Goal: Find specific fact: Find specific fact

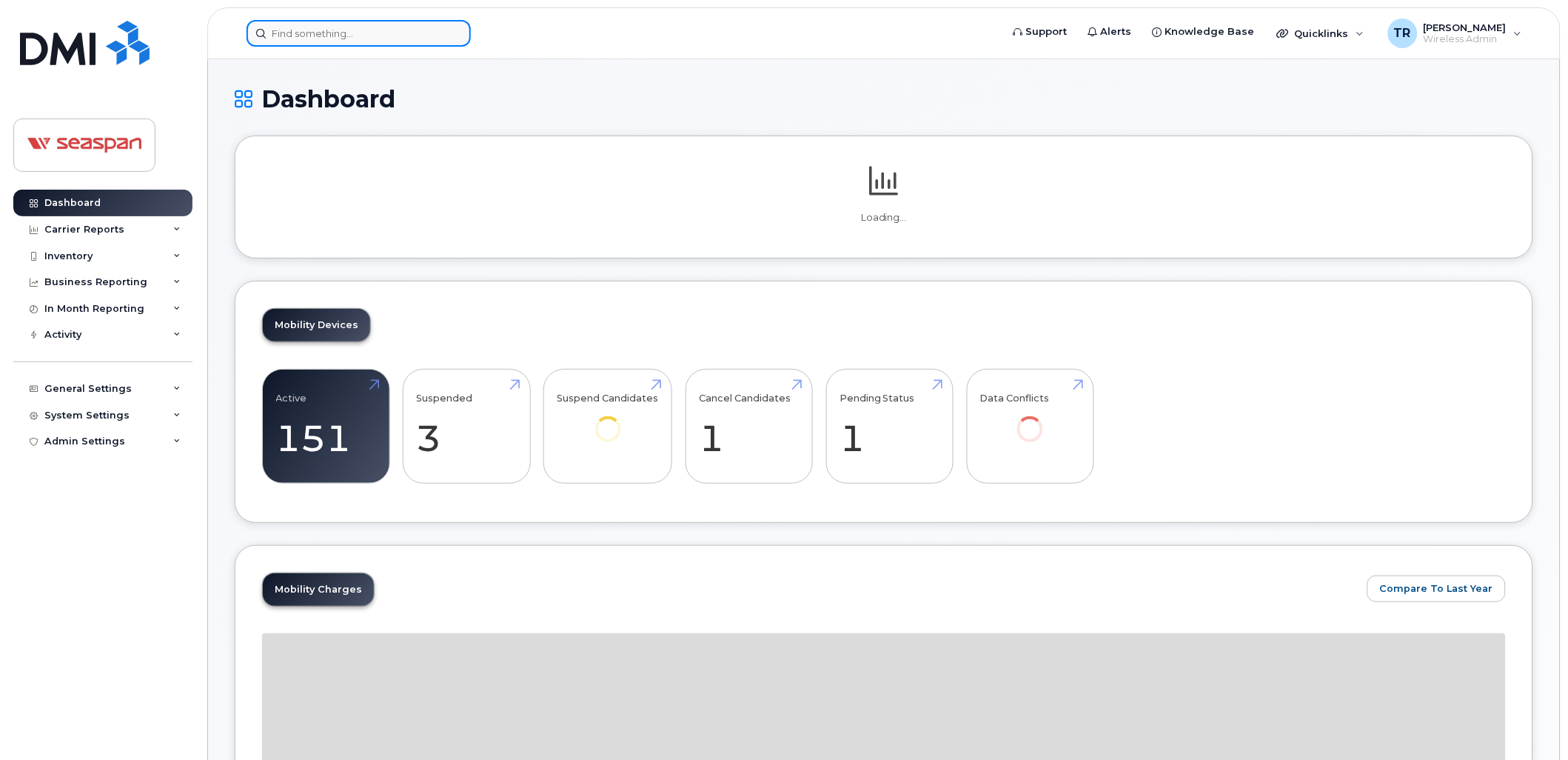
click at [388, 29] on input at bounding box center [359, 33] width 224 height 27
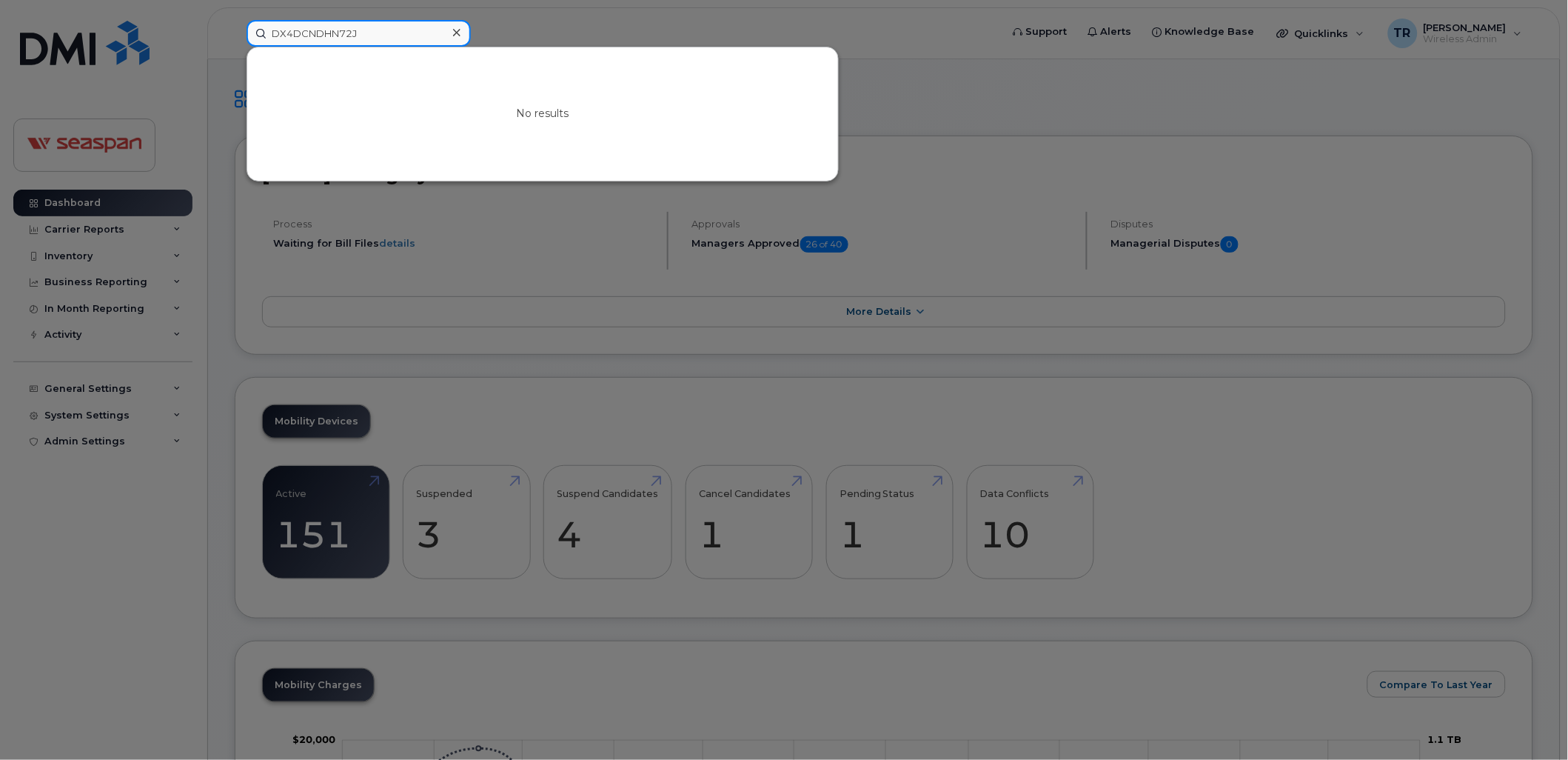
drag, startPoint x: 394, startPoint y: 27, endPoint x: 257, endPoint y: 27, distance: 137.0
click at [257, 27] on input "DX4DCNDHN72J" at bounding box center [359, 33] width 224 height 27
type input "DX4DCNDHN72J"
click at [463, 26] on div at bounding box center [456, 32] width 21 height 21
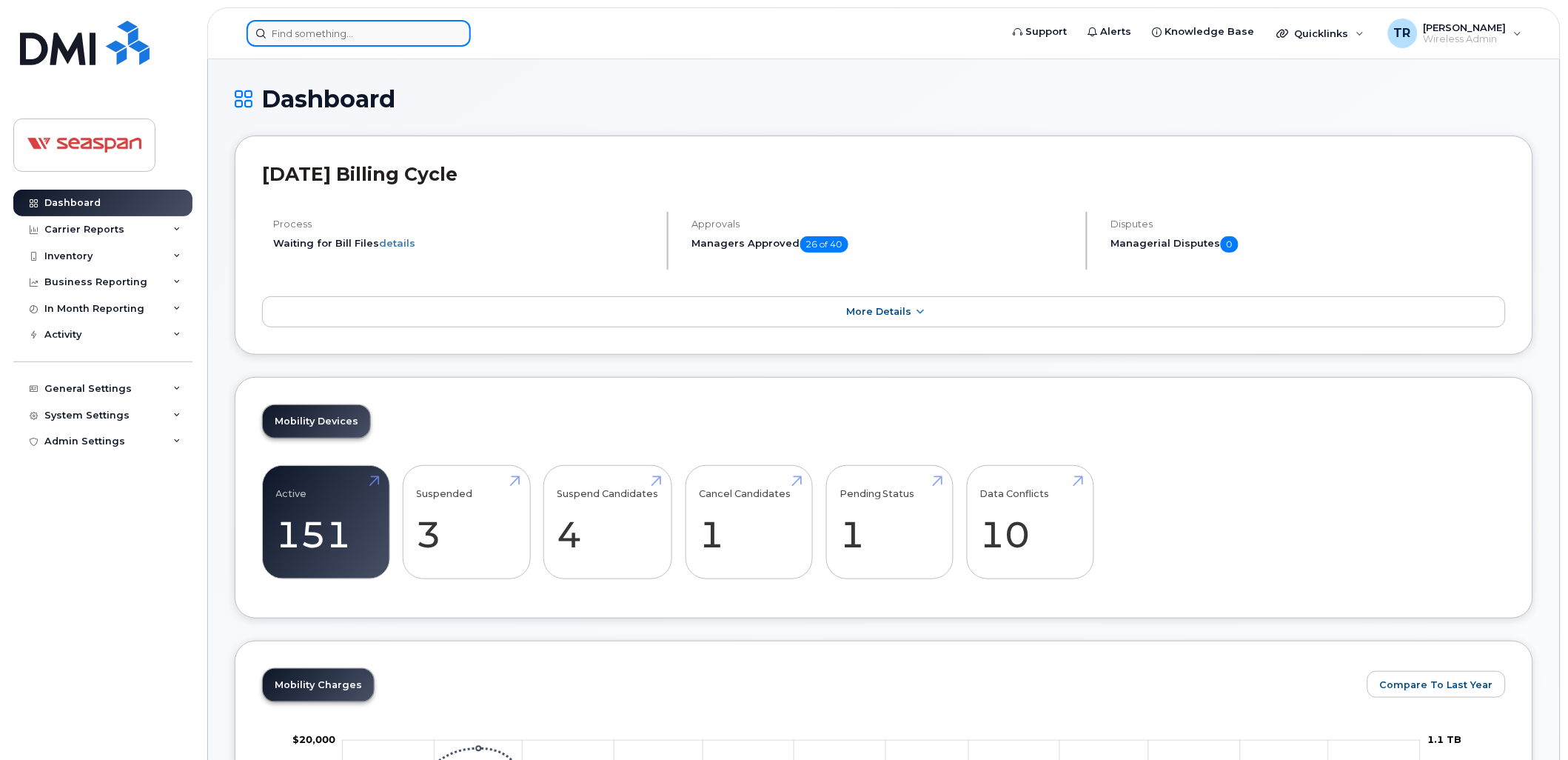
click at [408, 27] on input at bounding box center [359, 33] width 224 height 27
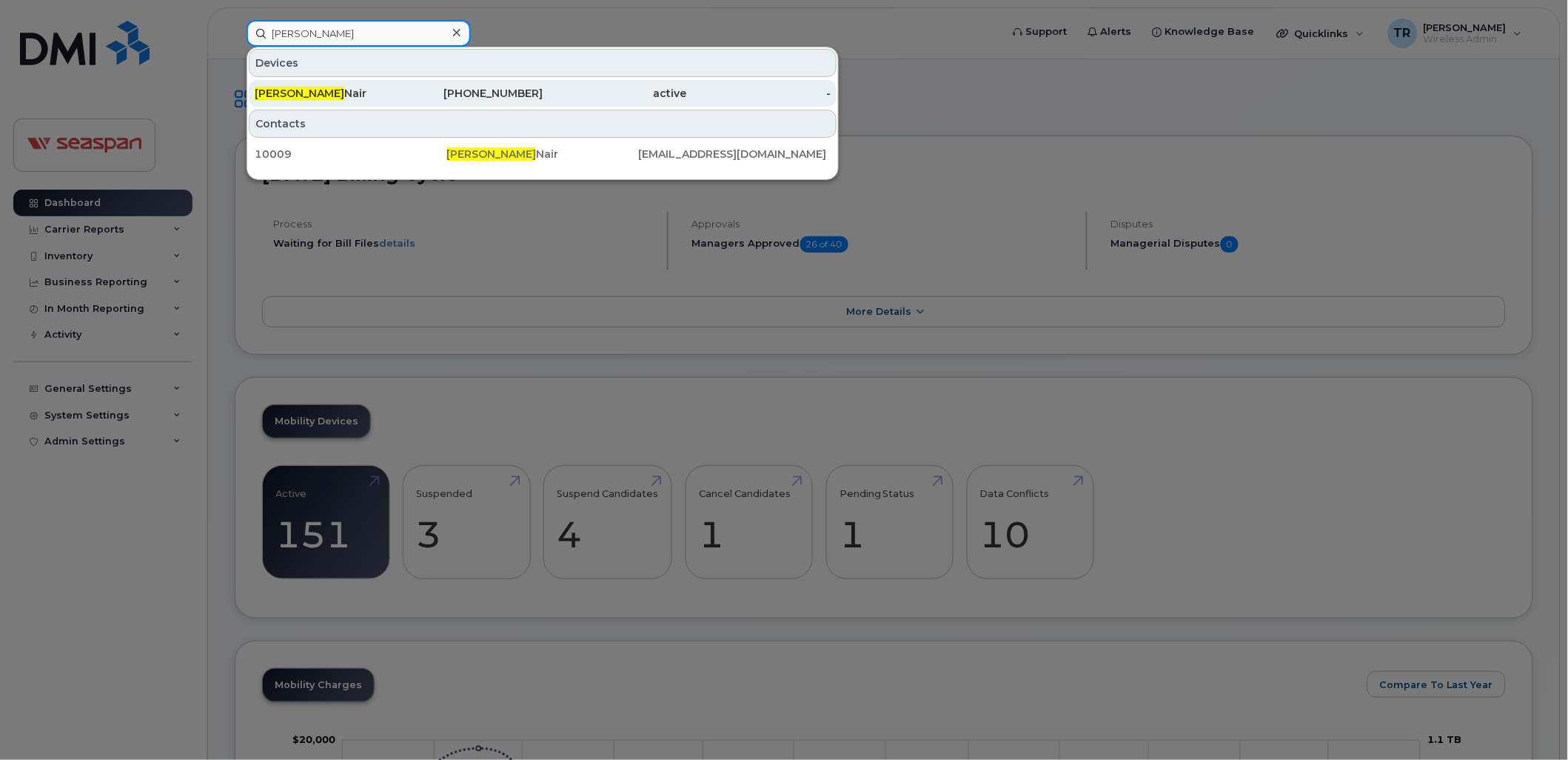
type input "Vivek"
click at [317, 88] on div "Vivek Nair" at bounding box center [327, 93] width 145 height 15
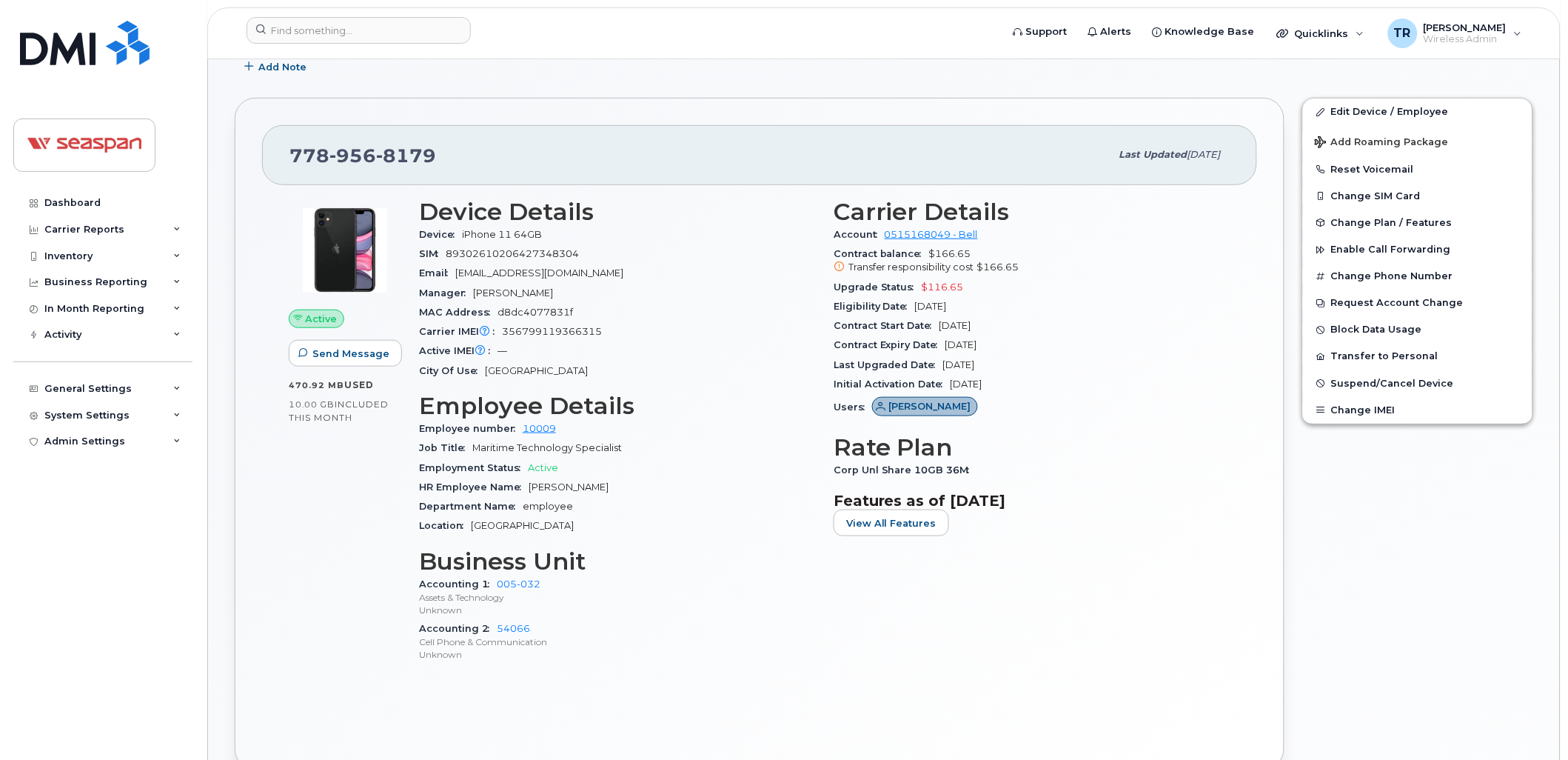
scroll to position [269, 0]
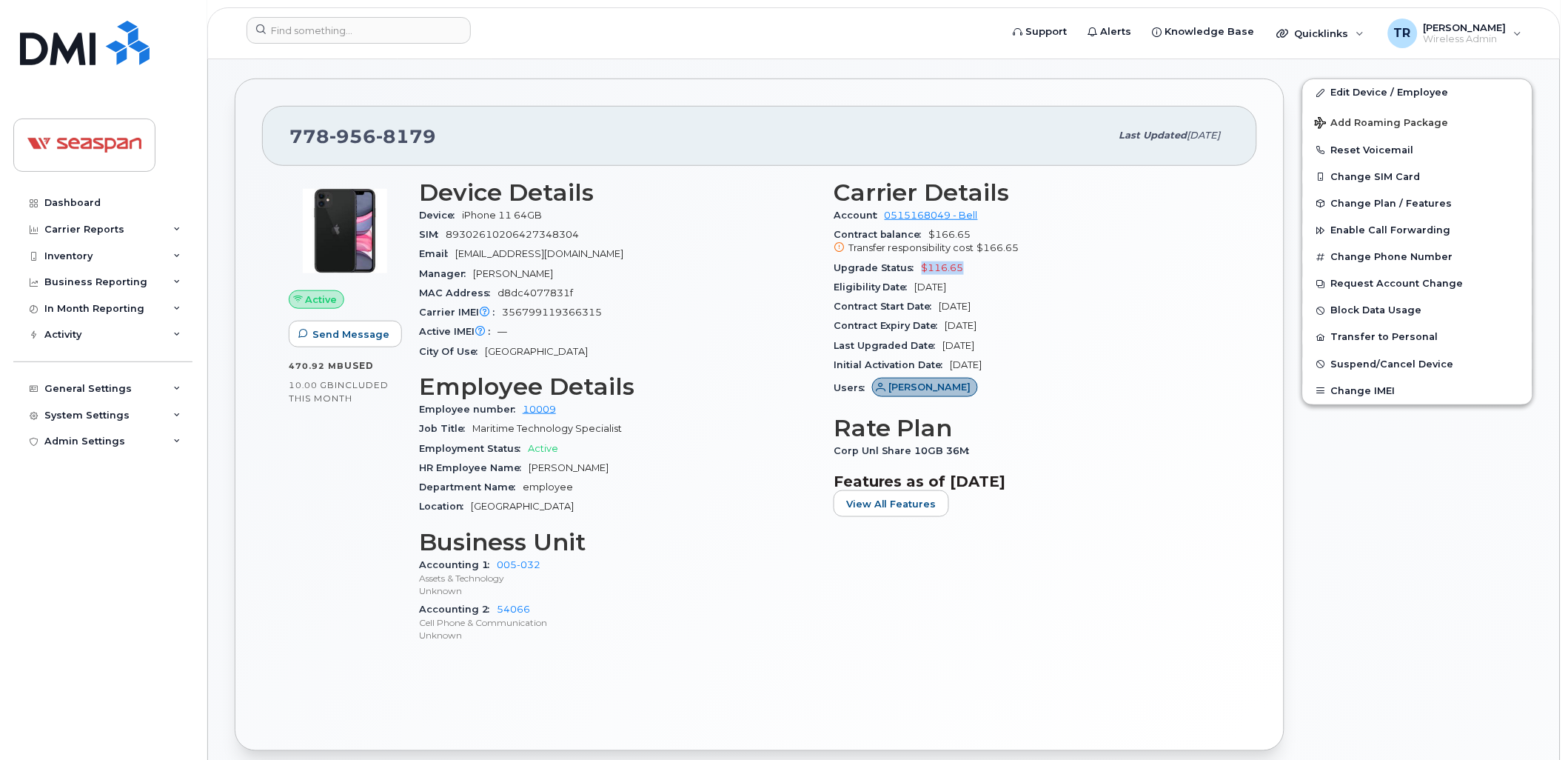
drag, startPoint x: 966, startPoint y: 265, endPoint x: 921, endPoint y: 269, distance: 45.2
click at [921, 269] on div "Upgrade Status $116.65" at bounding box center [1032, 268] width 397 height 19
drag, startPoint x: 921, startPoint y: 269, endPoint x: 1040, endPoint y: 278, distance: 119.3
click at [1040, 278] on div "Eligibility Date [DATE]" at bounding box center [1032, 287] width 397 height 19
drag, startPoint x: 979, startPoint y: 269, endPoint x: 922, endPoint y: 273, distance: 57.1
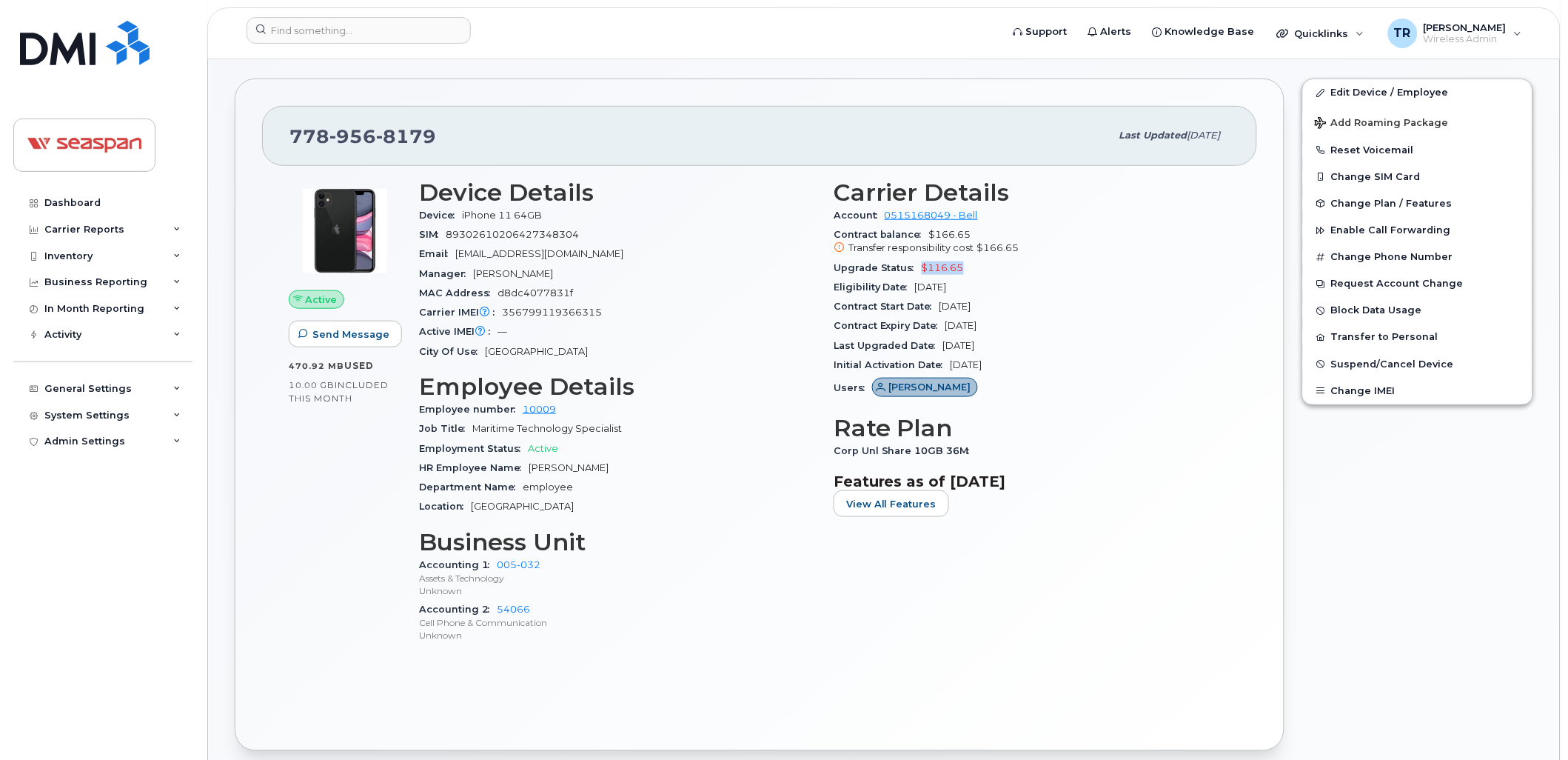
click at [922, 273] on div "Upgrade Status $116.65" at bounding box center [1032, 268] width 397 height 19
copy span "$116.65"
click at [1039, 627] on div "Carrier Details Account 0515168049 - Bell Contract balance $166.65 Transfer res…" at bounding box center [1032, 418] width 415 height 495
drag, startPoint x: 920, startPoint y: 265, endPoint x: 973, endPoint y: 269, distance: 53.2
click at [973, 269] on div "Upgrade Status $116.65" at bounding box center [1032, 268] width 397 height 19
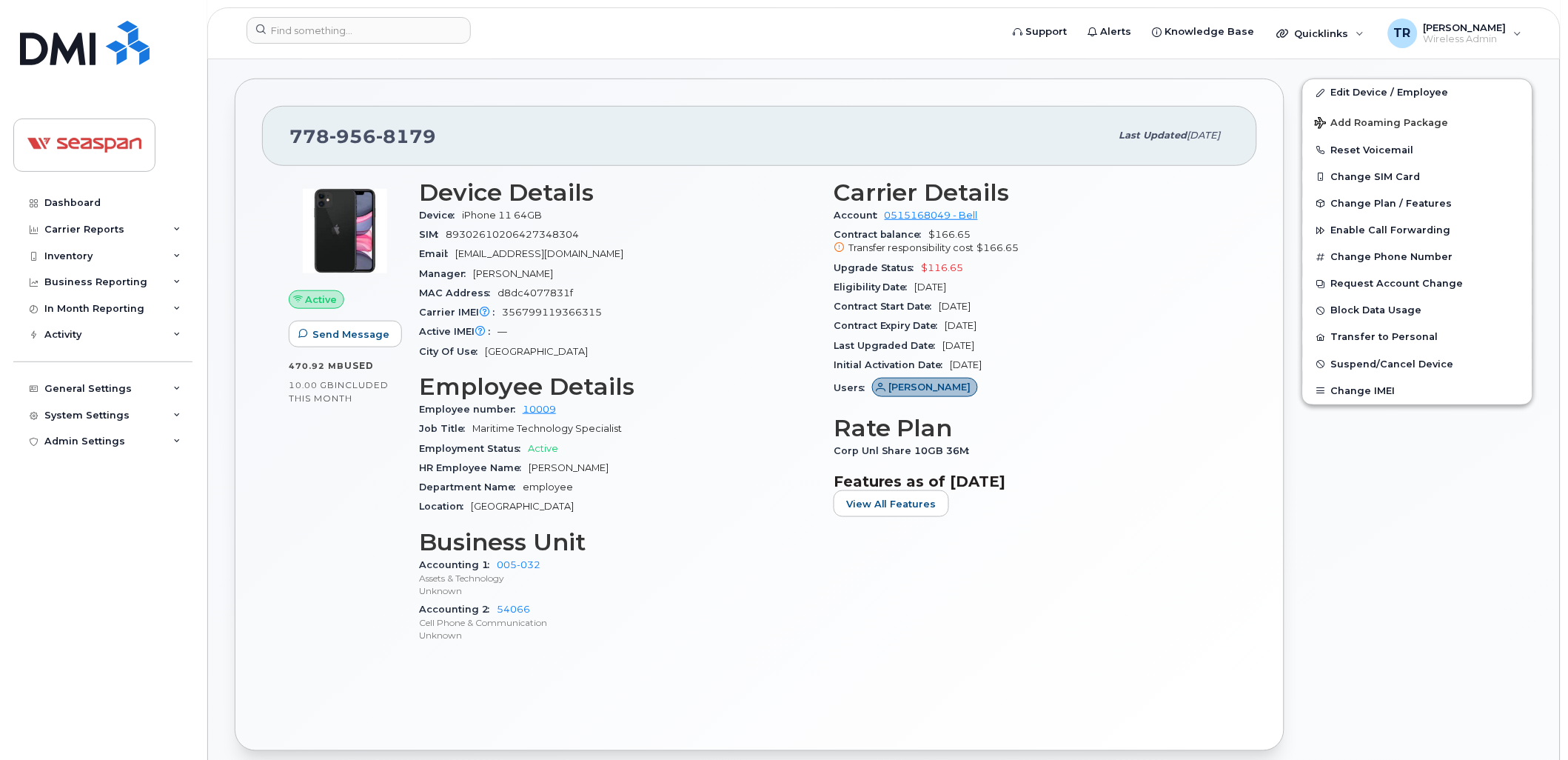
drag, startPoint x: 973, startPoint y: 269, endPoint x: 1078, endPoint y: 330, distance: 121.4
click at [1078, 330] on div "Contract Expiry Date [DATE]" at bounding box center [1032, 326] width 397 height 19
drag, startPoint x: 966, startPoint y: 264, endPoint x: 921, endPoint y: 264, distance: 45.0
click at [921, 264] on div "Upgrade Status $116.65" at bounding box center [1032, 268] width 397 height 19
drag, startPoint x: 921, startPoint y: 264, endPoint x: 1001, endPoint y: 268, distance: 80.1
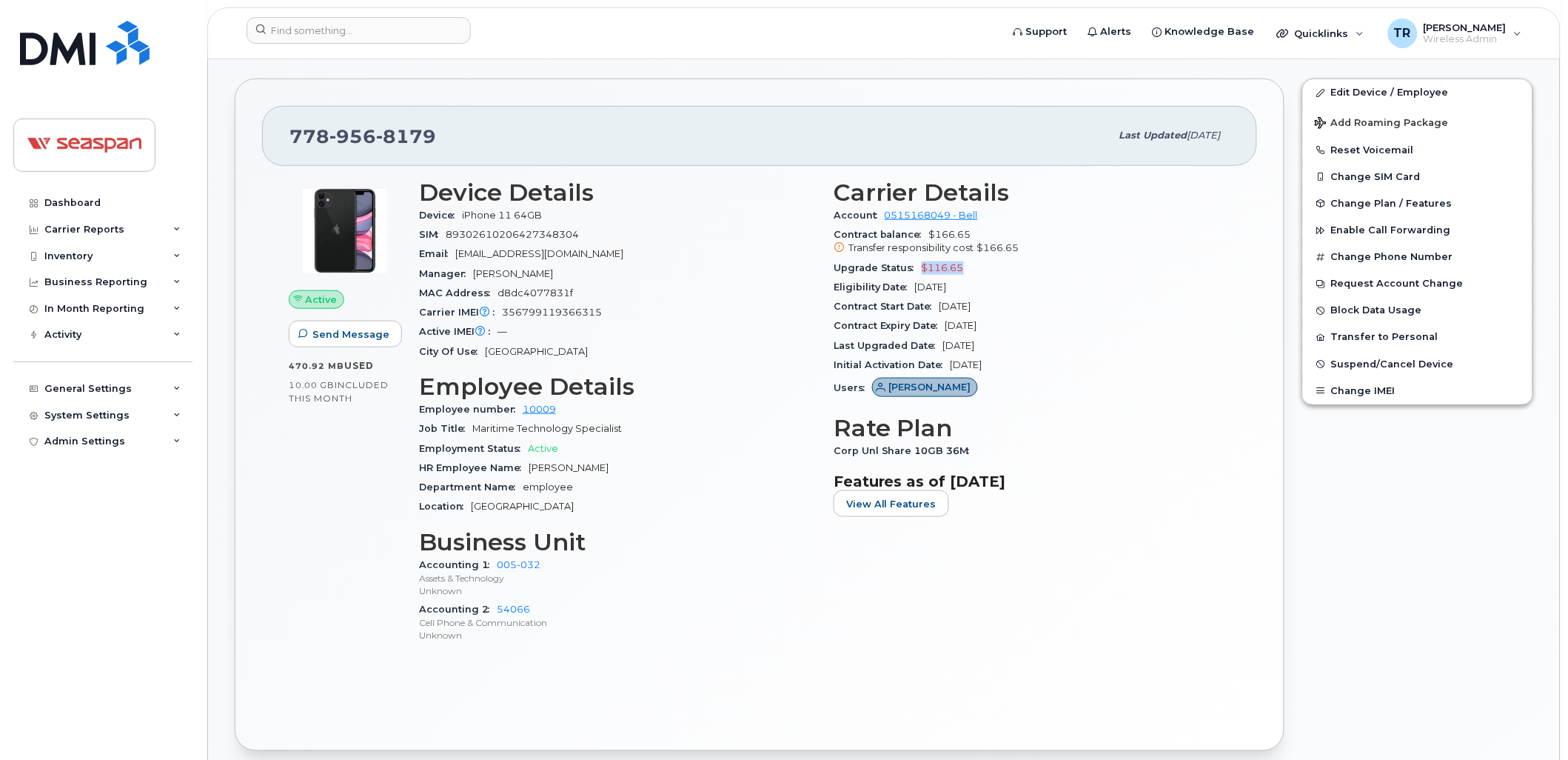
click at [1001, 268] on div "Upgrade Status $116.65" at bounding box center [1032, 268] width 397 height 19
drag, startPoint x: 964, startPoint y: 266, endPoint x: 909, endPoint y: 267, distance: 55.0
click at [909, 267] on div "Upgrade Status $116.65" at bounding box center [1032, 268] width 397 height 19
drag, startPoint x: 909, startPoint y: 267, endPoint x: 987, endPoint y: 270, distance: 78.1
click at [987, 270] on div "Upgrade Status $116.65" at bounding box center [1032, 268] width 397 height 19
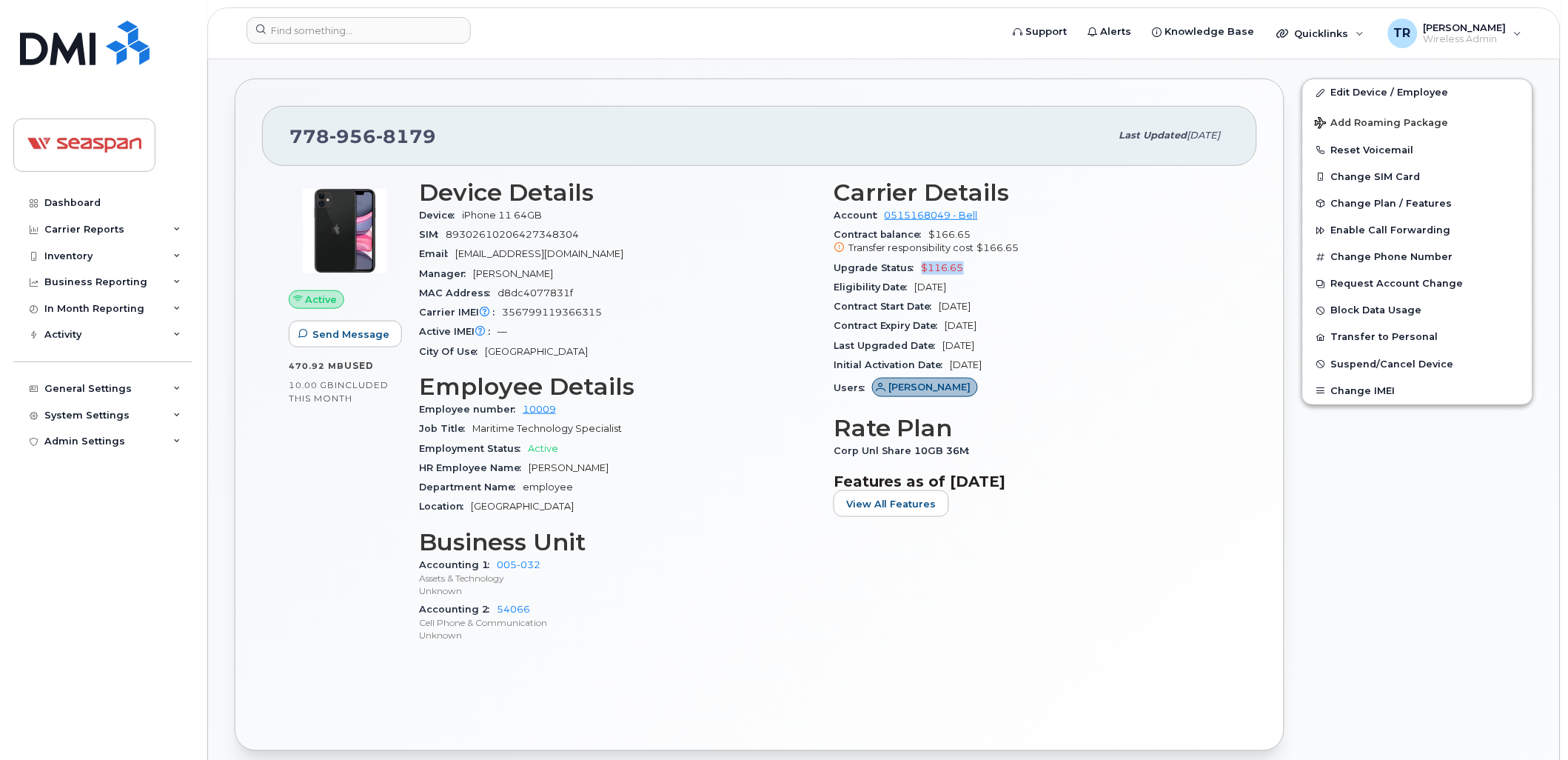
drag, startPoint x: 978, startPoint y: 267, endPoint x: 917, endPoint y: 269, distance: 61.0
click at [917, 269] on div "Upgrade Status $116.65" at bounding box center [1032, 268] width 397 height 19
drag, startPoint x: 917, startPoint y: 269, endPoint x: 992, endPoint y: 268, distance: 75.0
click at [992, 269] on div "Upgrade Status $116.65" at bounding box center [1032, 268] width 397 height 19
click at [992, 268] on div "Upgrade Status $116.65" at bounding box center [1032, 268] width 397 height 19
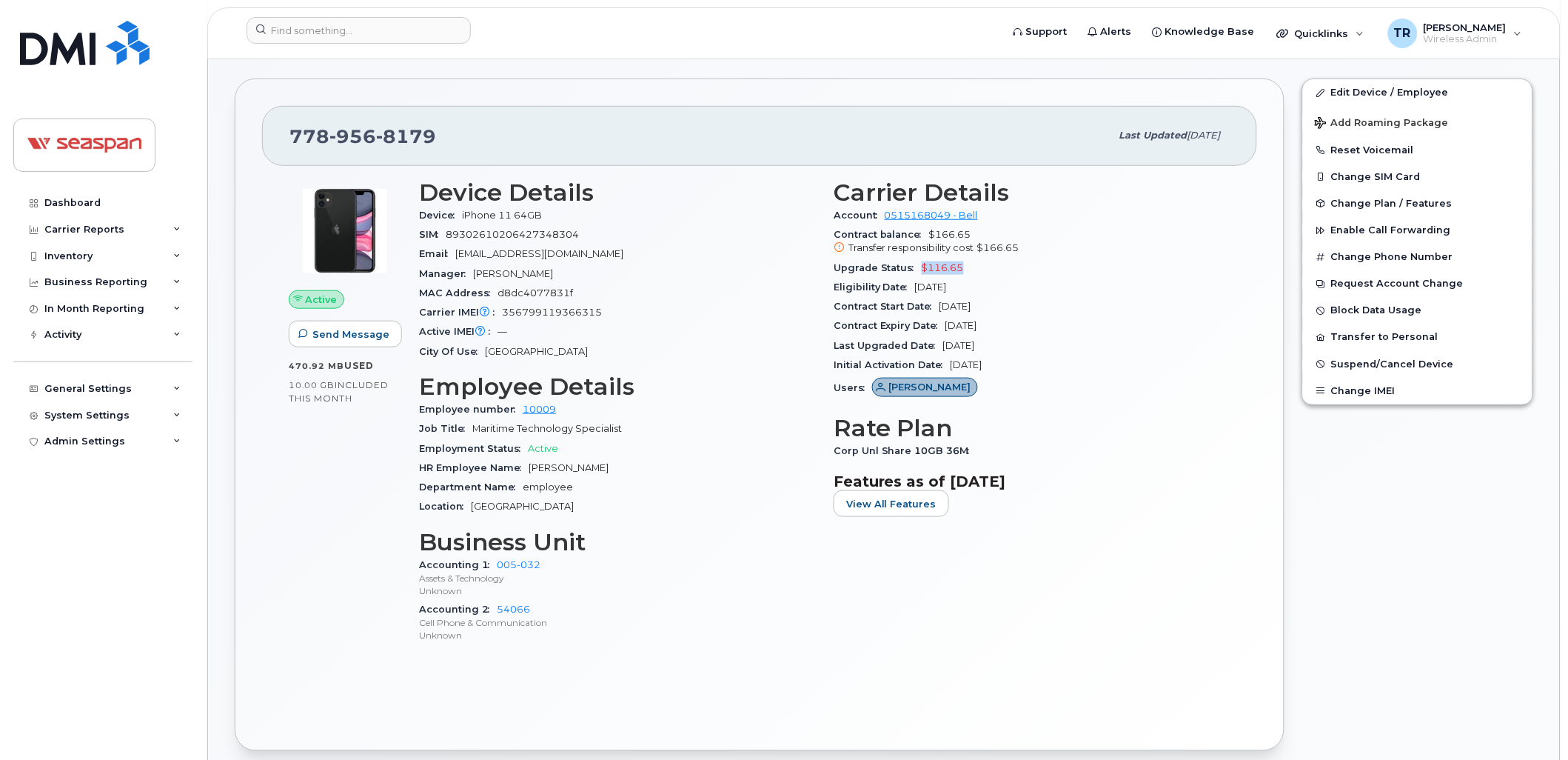
drag, startPoint x: 992, startPoint y: 268, endPoint x: 983, endPoint y: 271, distance: 9.5
click at [983, 271] on div "Upgrade Status $116.65" at bounding box center [1032, 268] width 397 height 19
drag, startPoint x: 810, startPoint y: 620, endPoint x: 796, endPoint y: 598, distance: 26.1
click at [810, 622] on p "Cell Phone & Communication" at bounding box center [617, 624] width 397 height 13
drag, startPoint x: 1009, startPoint y: 344, endPoint x: 945, endPoint y: 350, distance: 64.3
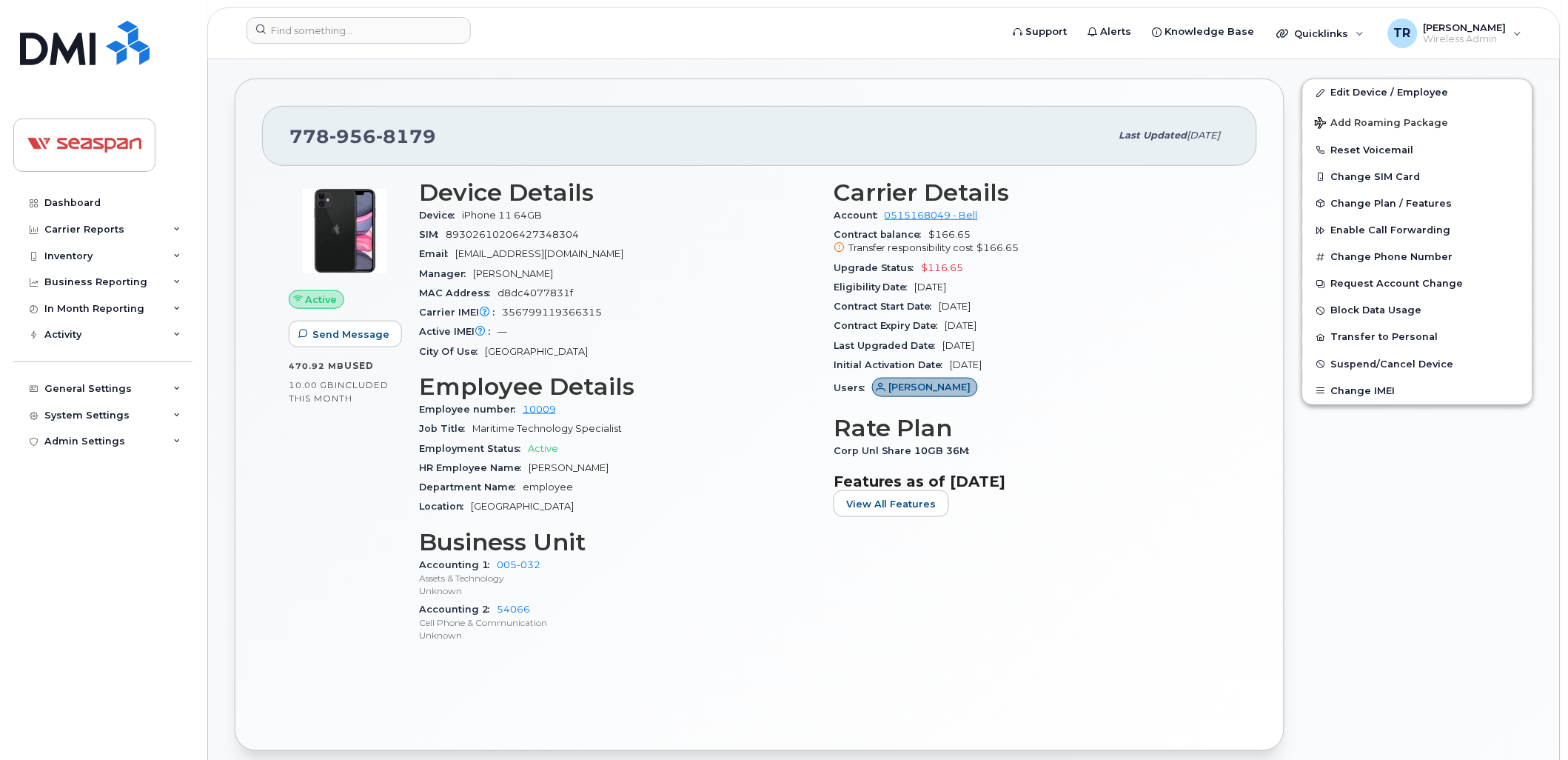
click at [945, 350] on div "Last Upgraded Date [DATE]" at bounding box center [1032, 346] width 397 height 19
copy span "[DATE]"
click at [374, 38] on input at bounding box center [359, 30] width 224 height 27
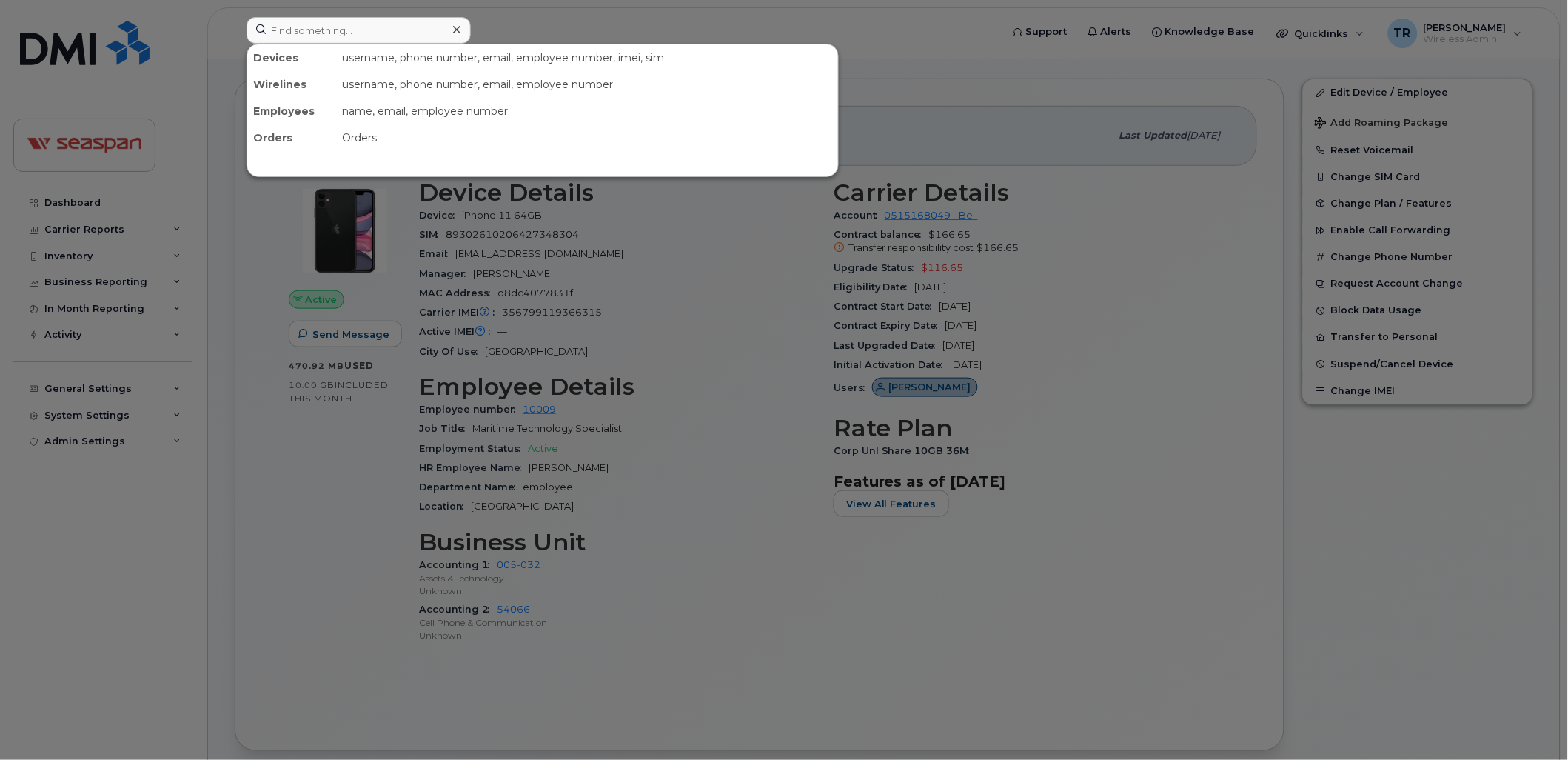
click at [316, 501] on div at bounding box center [784, 380] width 1568 height 760
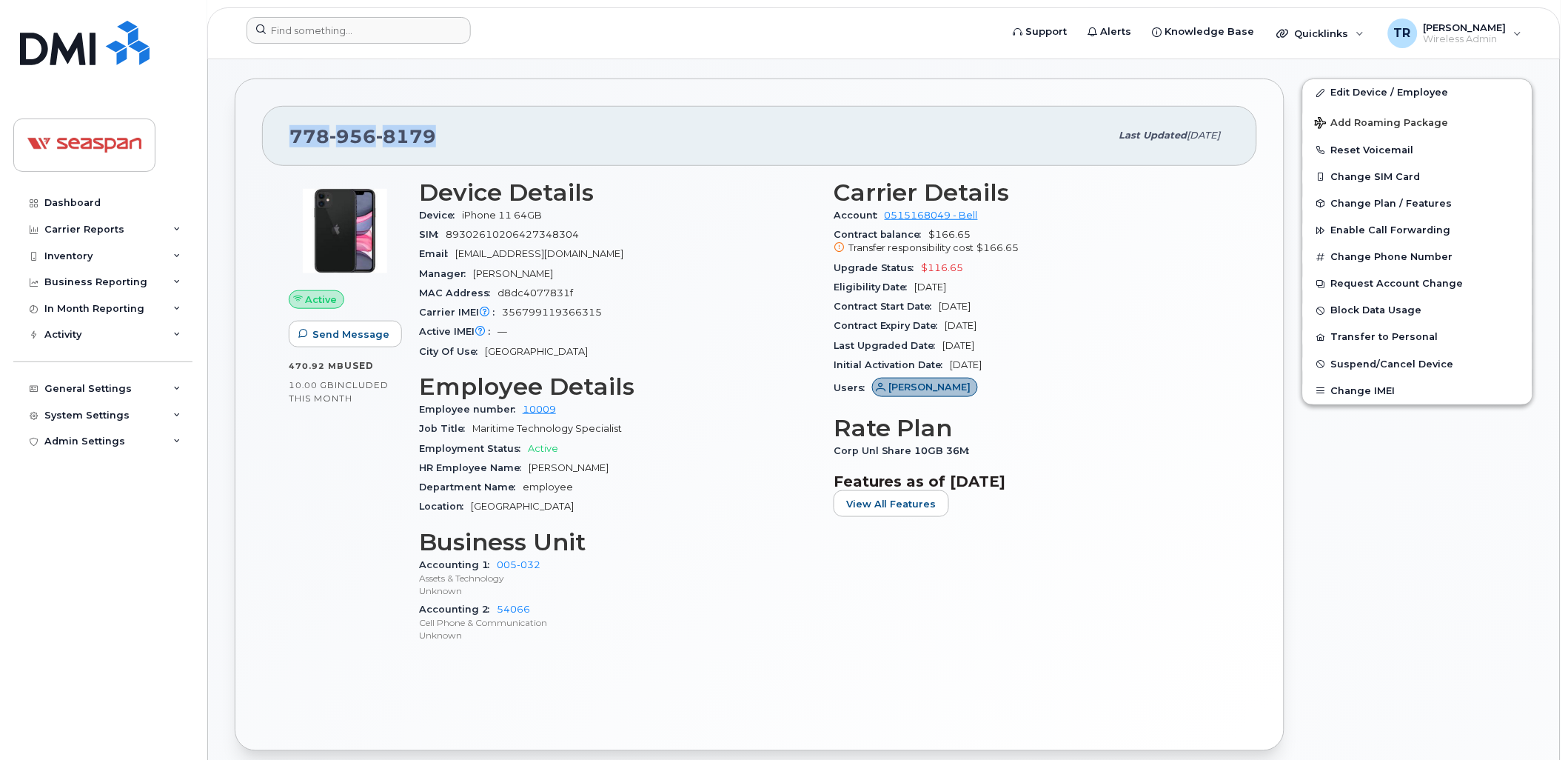
drag, startPoint x: 446, startPoint y: 127, endPoint x: 260, endPoint y: 130, distance: 186.0
click at [260, 130] on div "[PHONE_NUMBER] Last updated [DATE] Active Send Message 470.92 MB  used 10.00 GB…" at bounding box center [759, 414] width 1050 height 671
copy span "[PHONE_NUMBER]"
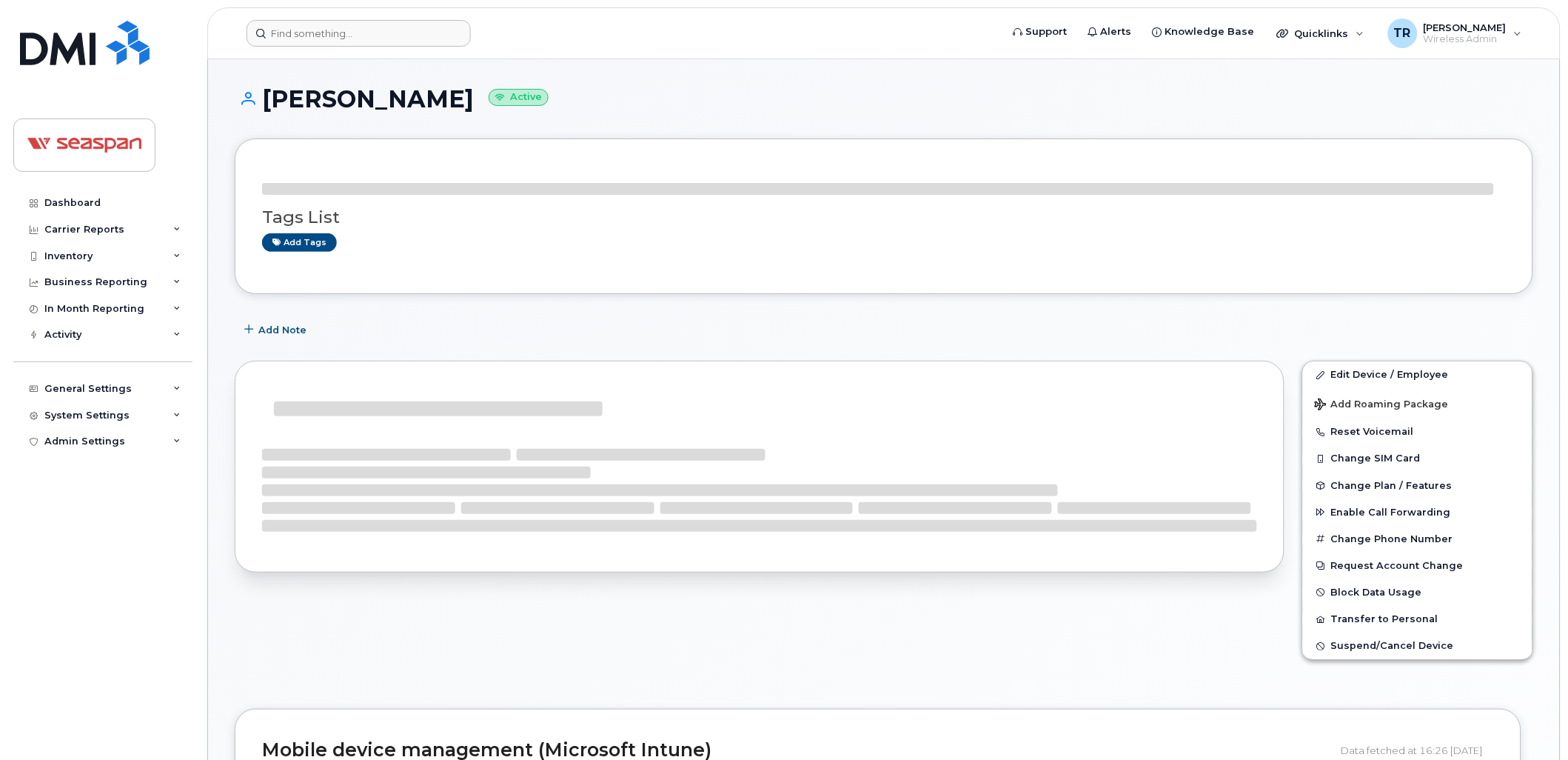
drag, startPoint x: 0, startPoint y: 0, endPoint x: 330, endPoint y: 27, distance: 331.1
click at [327, 16] on header "Support Alerts Knowledge Base Quicklinks Suspend / Cancel Device Change SIM Car…" at bounding box center [883, 33] width 1354 height 52
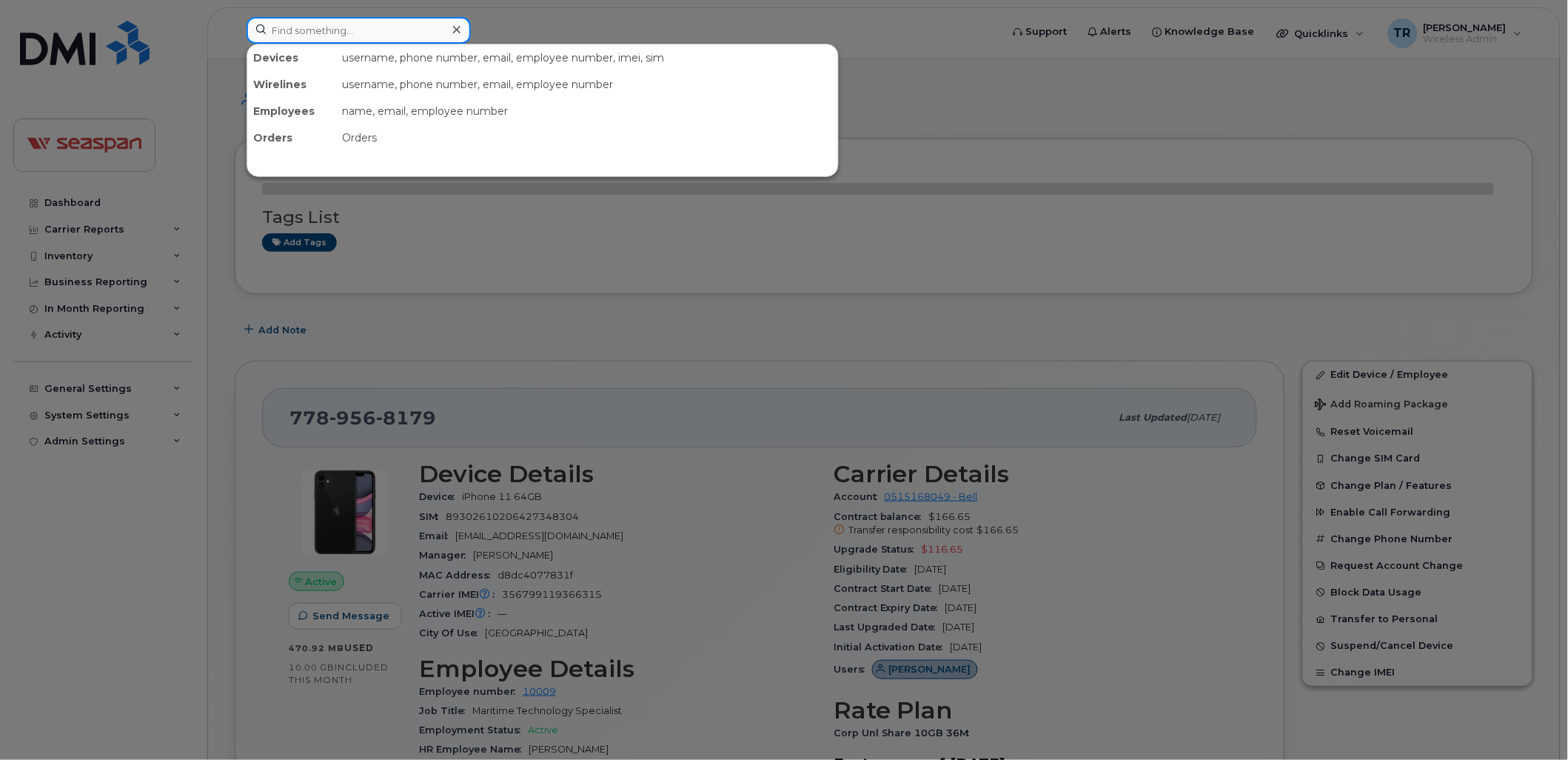
click at [328, 33] on input at bounding box center [359, 30] width 224 height 27
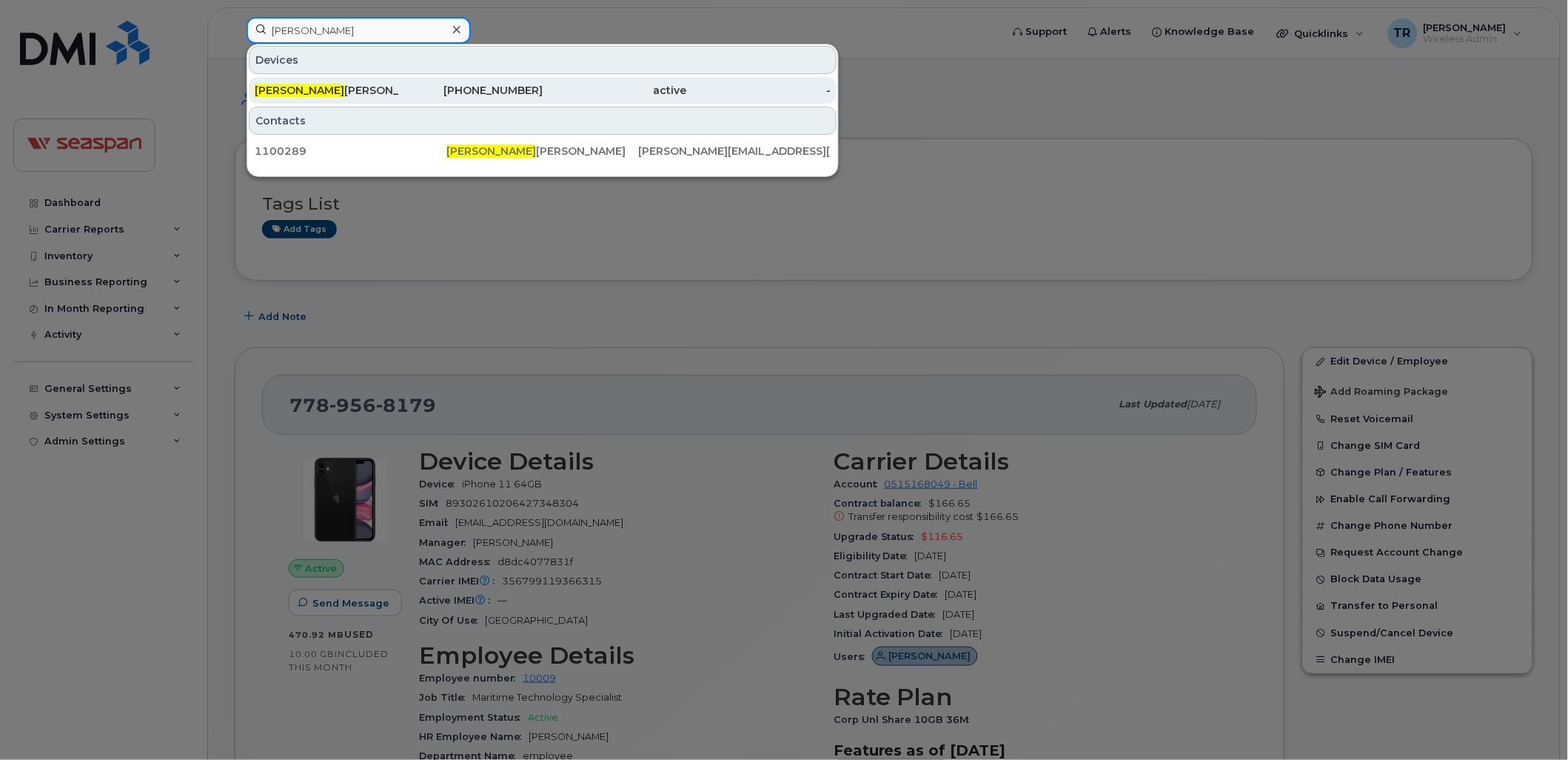
type input "Travis"
click at [276, 95] on span "Travis" at bounding box center [300, 90] width 89 height 13
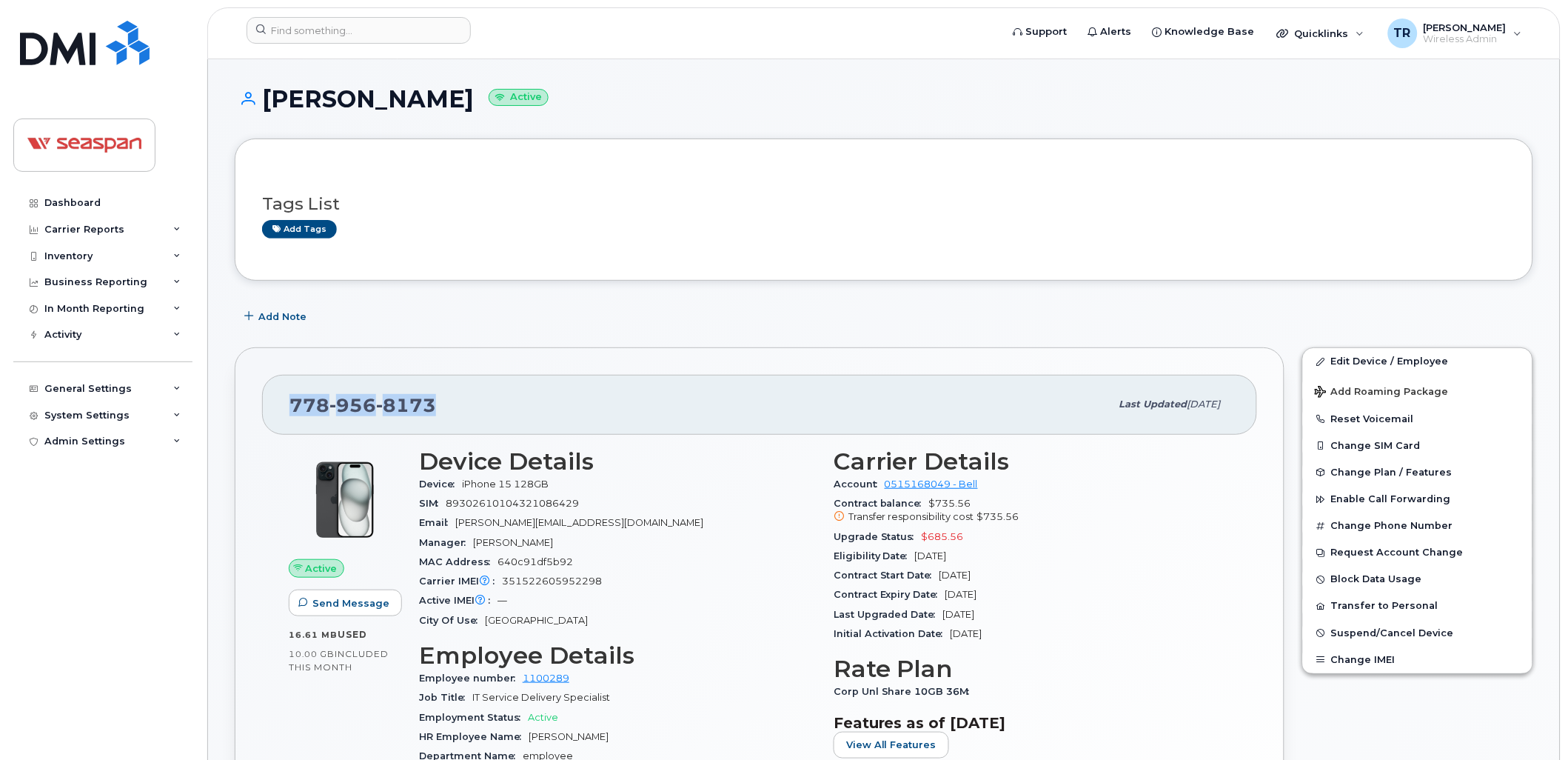
drag, startPoint x: 452, startPoint y: 406, endPoint x: 274, endPoint y: 395, distance: 178.3
click at [274, 395] on div "778 956 8173 Last updated Jul 22, 2025" at bounding box center [760, 404] width 996 height 59
copy span "778 956 8173"
